Goal: Find specific page/section: Find specific page/section

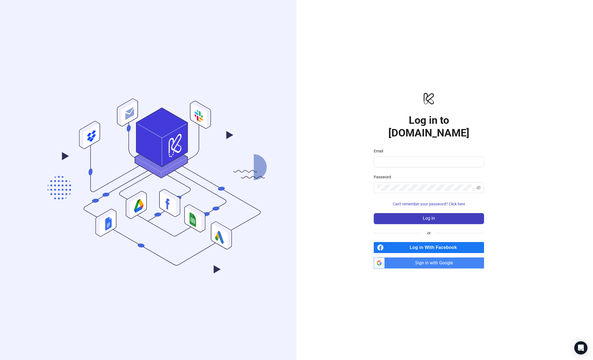
click at [428, 258] on span "Sign in with Google" at bounding box center [435, 263] width 97 height 11
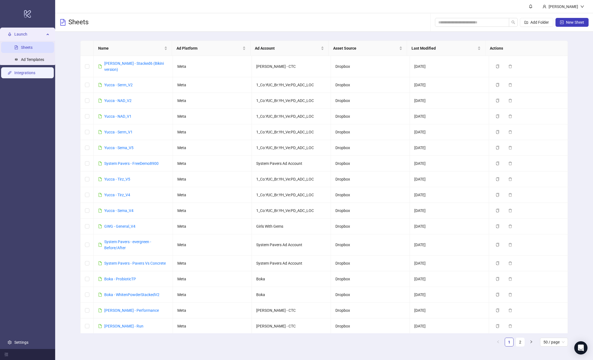
click at [29, 75] on link "Integrations" at bounding box center [24, 73] width 21 height 4
